Goal: Book appointment/travel/reservation

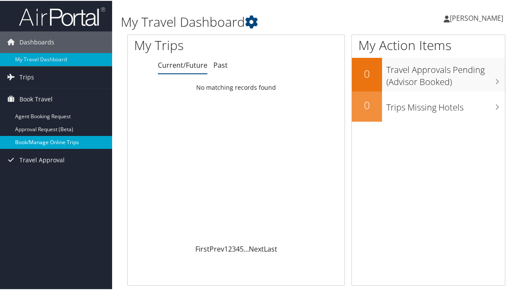
click at [67, 146] on link "Book/Manage Online Trips" at bounding box center [56, 141] width 112 height 13
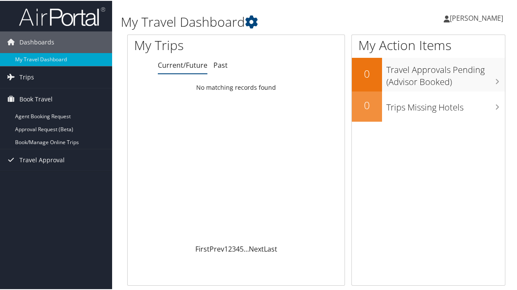
click at [507, 1] on div "My Travel Dashboard Kimberly Woods Kimberly Woods My Settings Travel Agency Con…" at bounding box center [316, 17] width 408 height 34
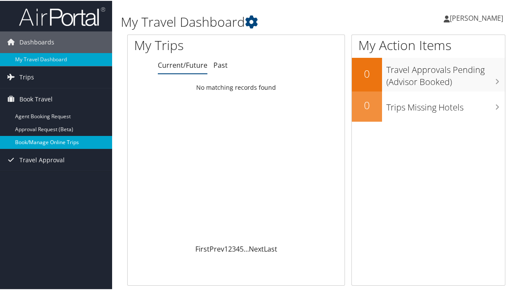
click at [39, 143] on link "Book/Manage Online Trips" at bounding box center [56, 141] width 112 height 13
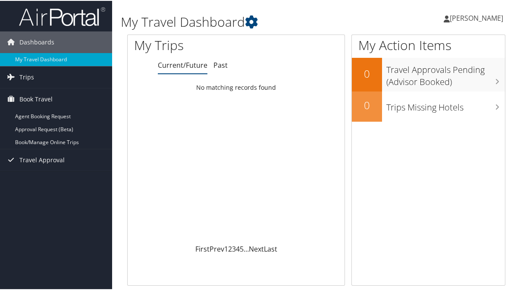
click at [469, 21] on span "[PERSON_NAME]" at bounding box center [476, 16] width 53 height 9
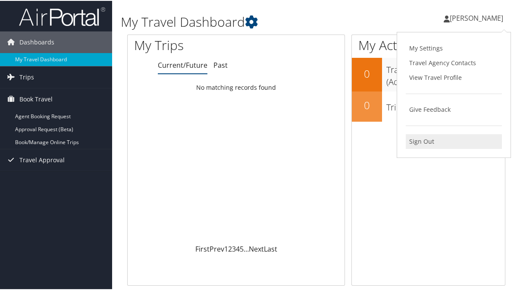
click at [429, 141] on link "Sign Out" at bounding box center [454, 140] width 96 height 15
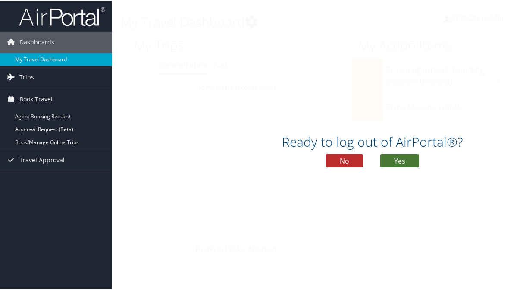
click at [395, 158] on button "Yes" at bounding box center [399, 159] width 39 height 13
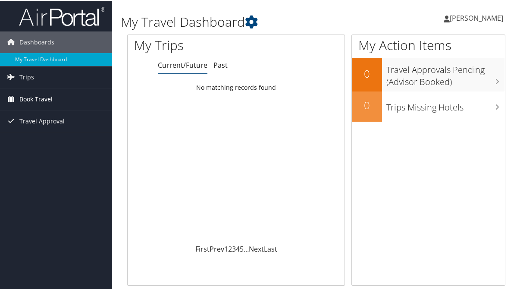
click at [50, 105] on span "Book Travel" at bounding box center [35, 98] width 33 height 22
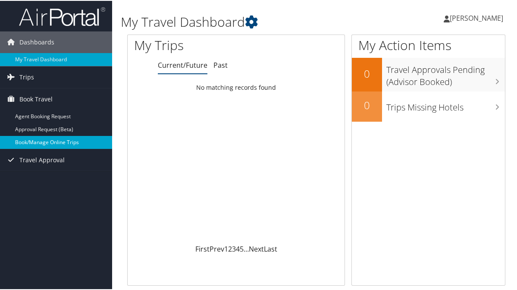
click at [50, 135] on link "Book/Manage Online Trips" at bounding box center [56, 141] width 112 height 13
